Goal: Register for event/course

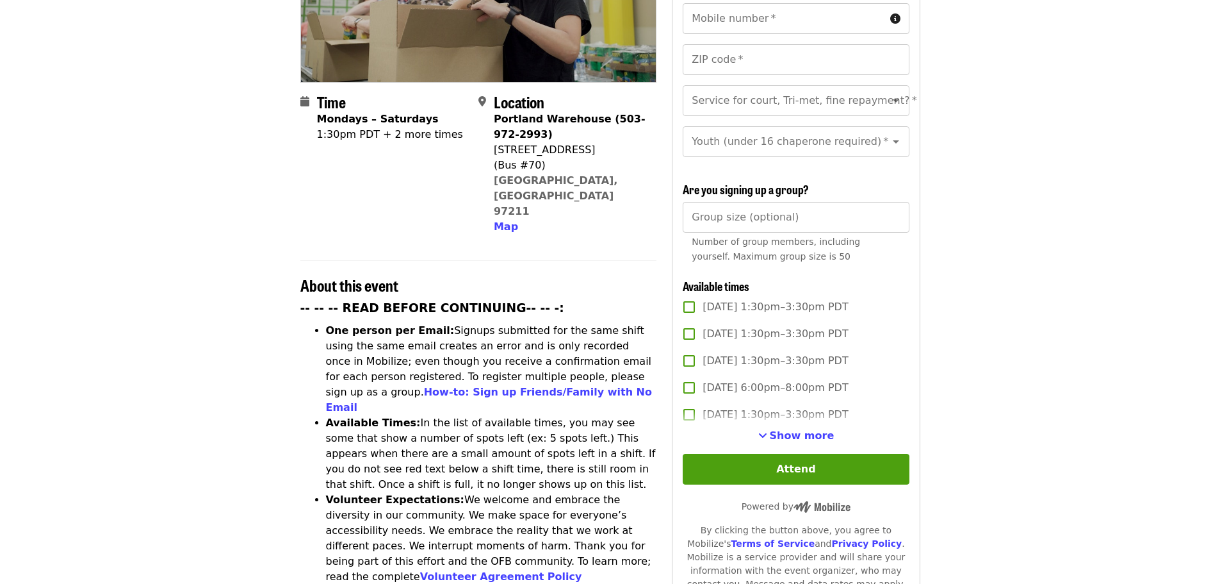
scroll to position [384, 0]
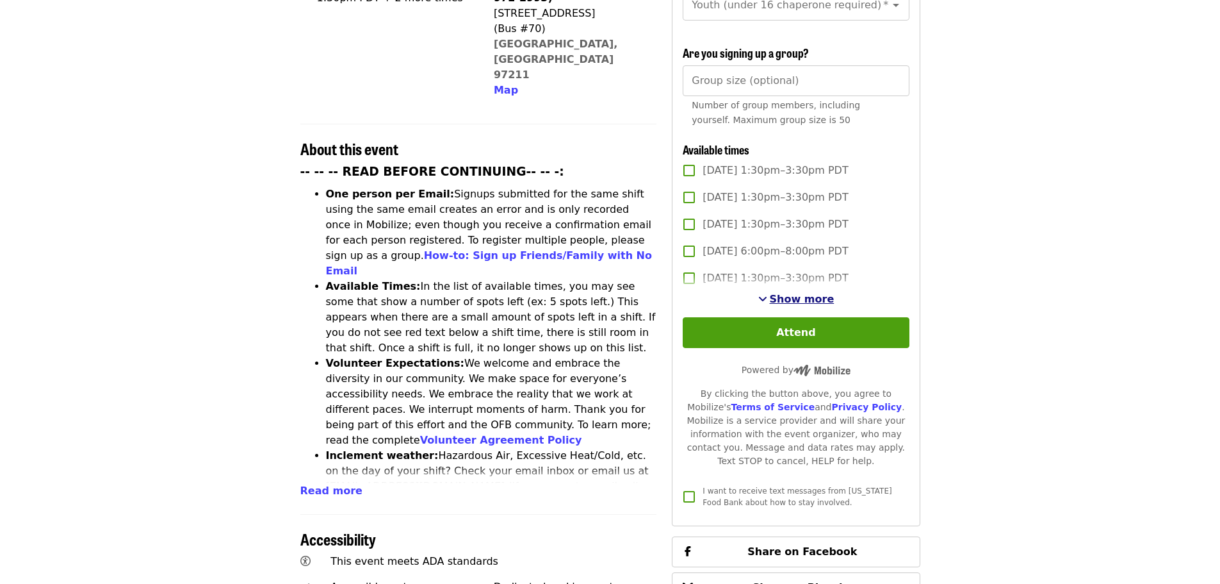
click at [806, 293] on span "Show more" at bounding box center [802, 299] width 65 height 12
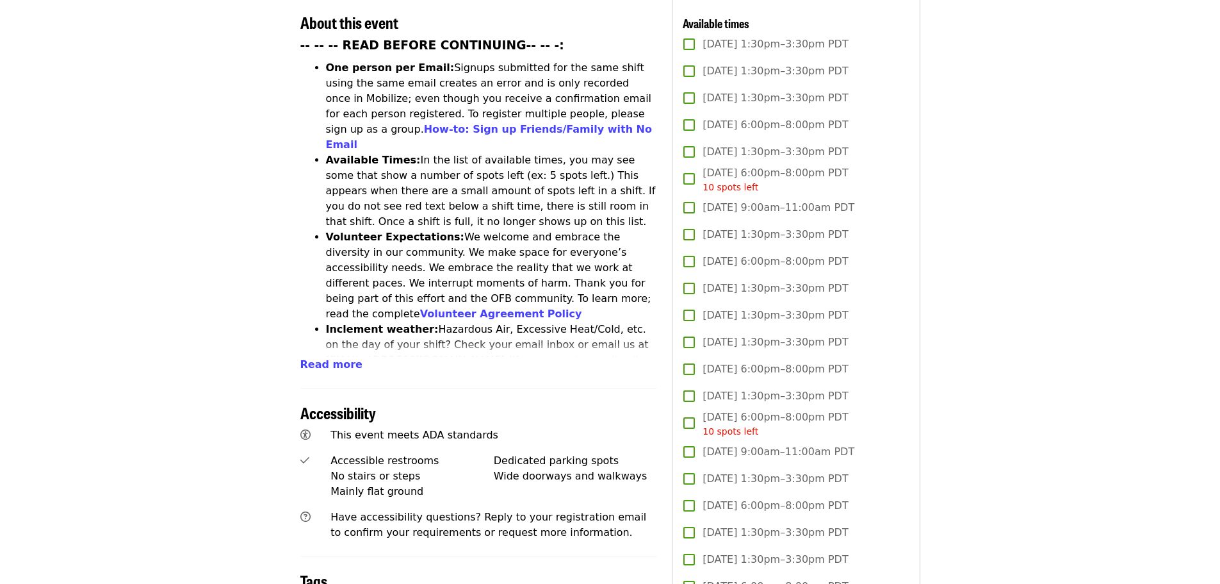
scroll to position [512, 0]
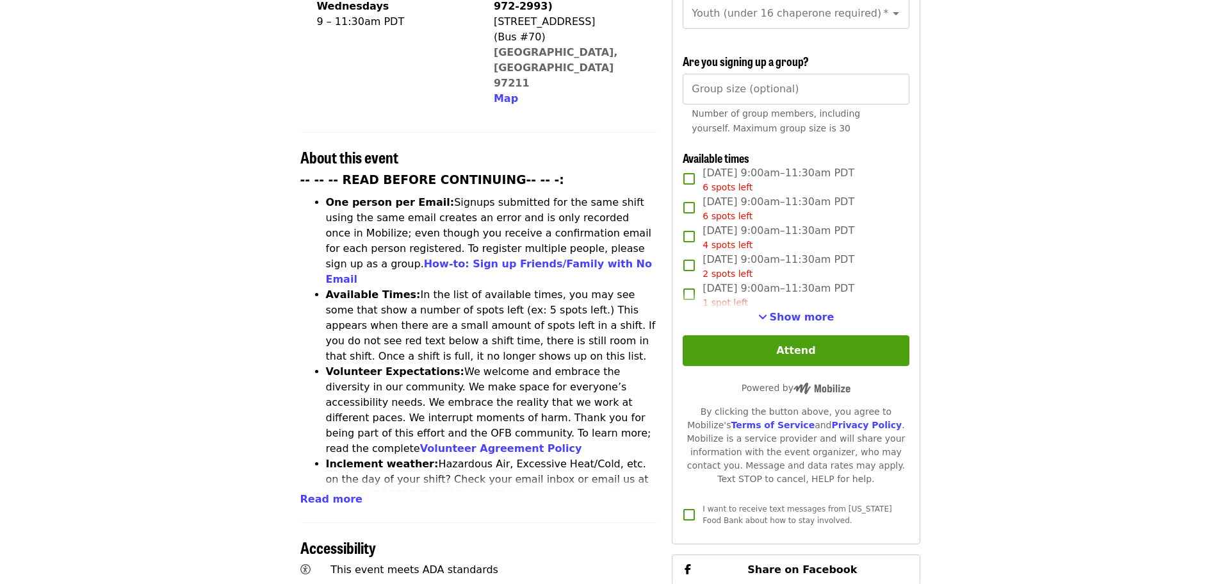
scroll to position [384, 0]
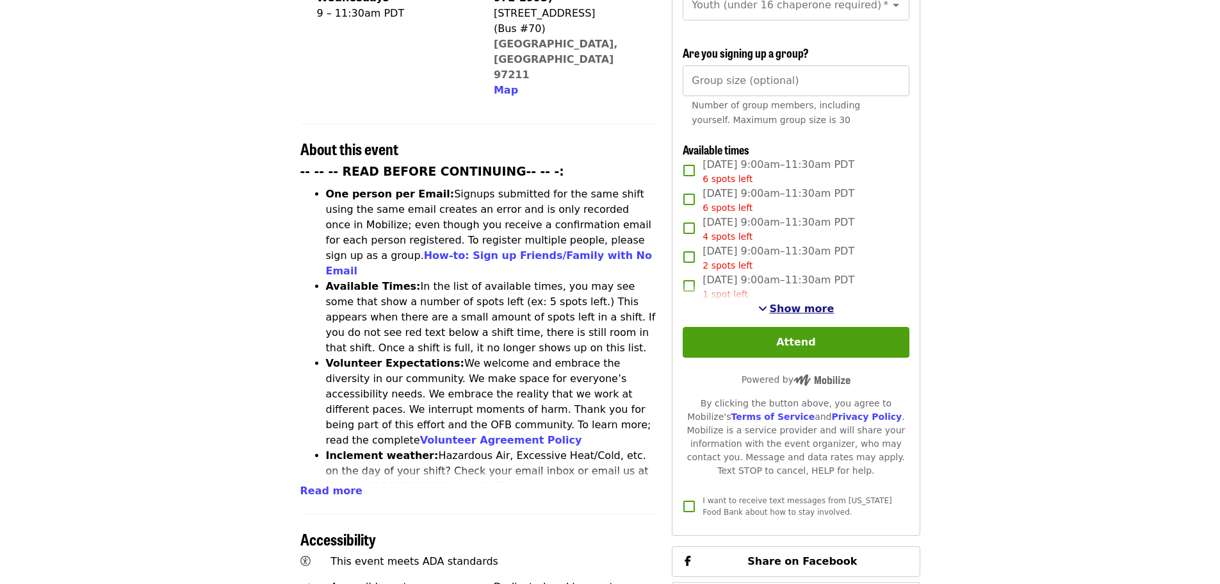
click at [787, 303] on span "Show more" at bounding box center [802, 308] width 65 height 12
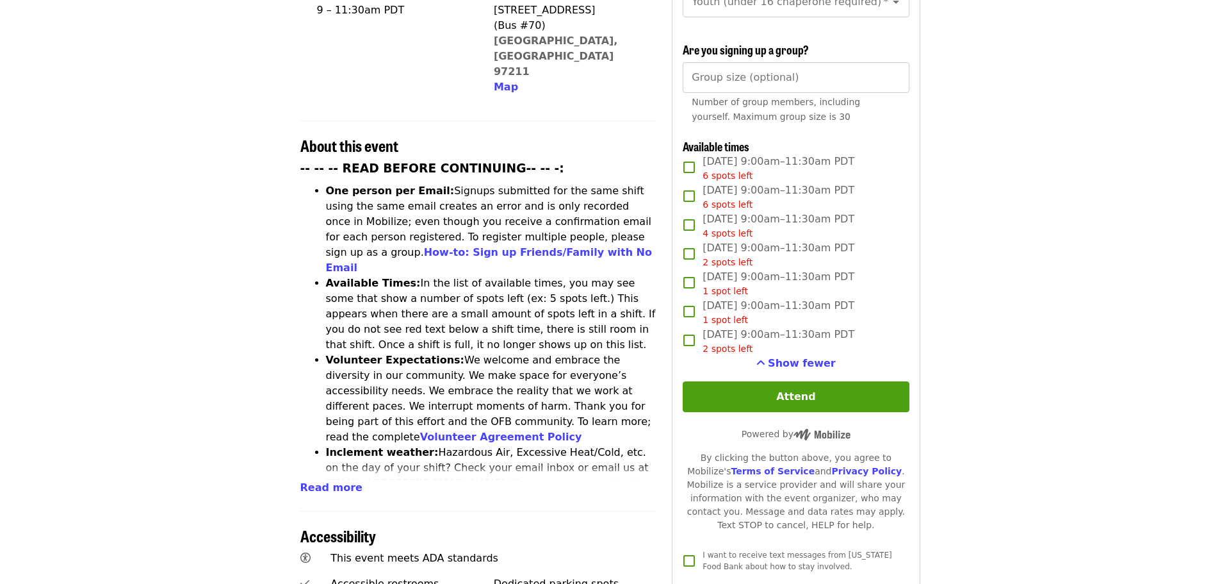
scroll to position [448, 0]
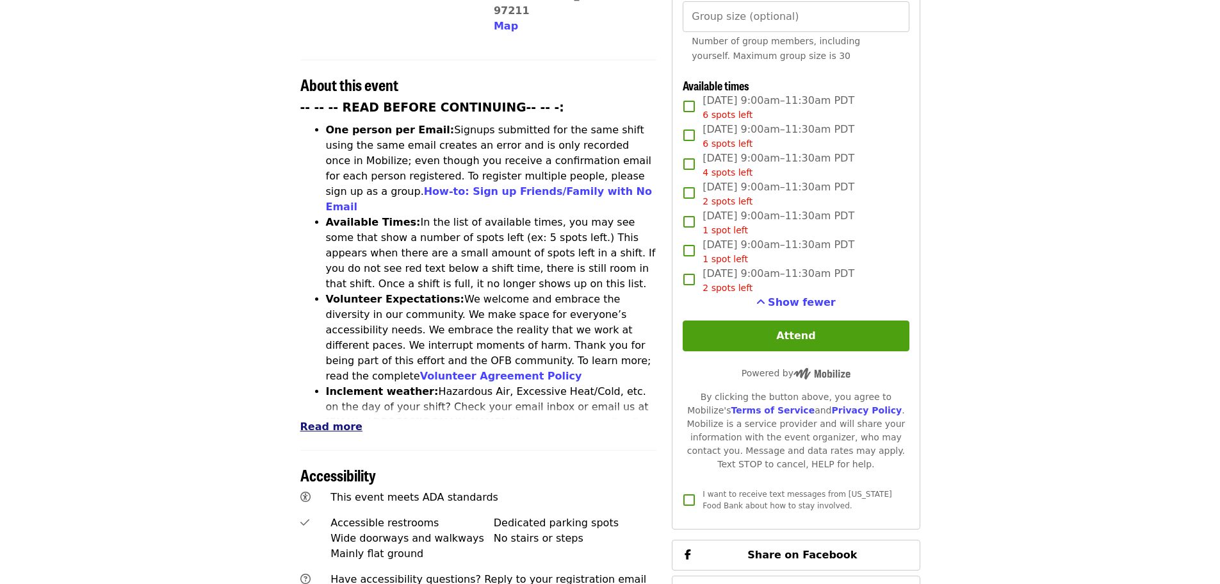
click at [318, 420] on span "Read more" at bounding box center [331, 426] width 62 height 12
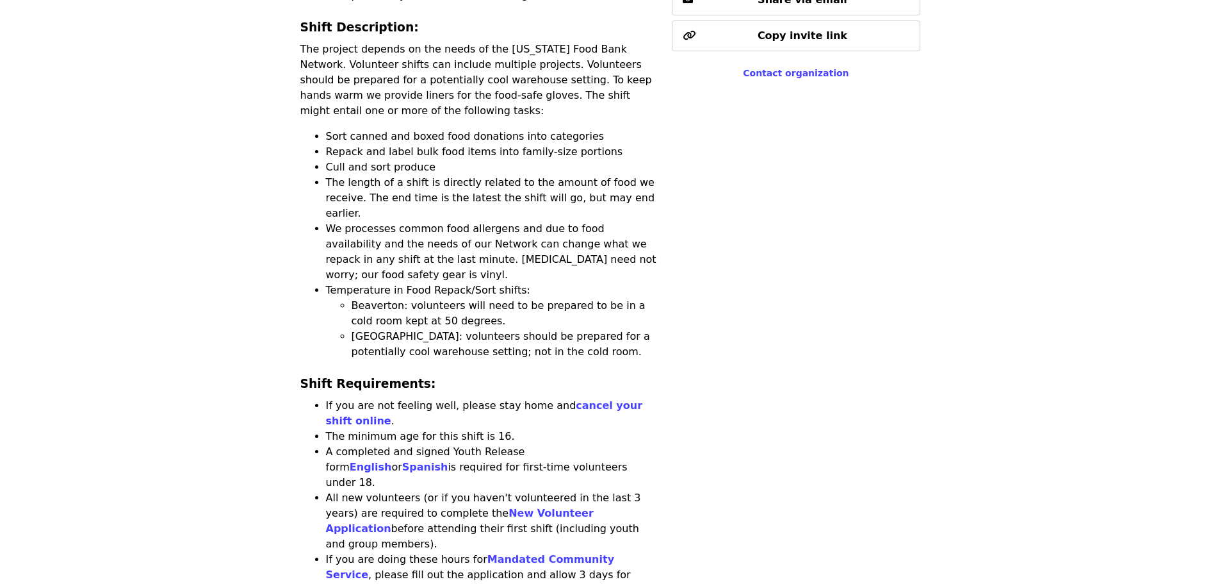
scroll to position [1089, 0]
